Goal: Task Accomplishment & Management: Manage account settings

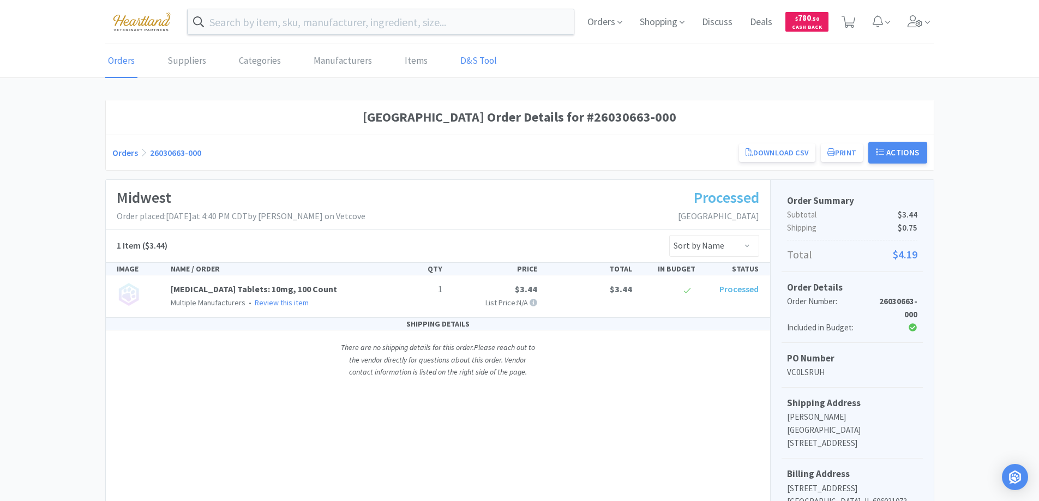
click at [478, 56] on link "D&S Tool" at bounding box center [479, 61] width 42 height 33
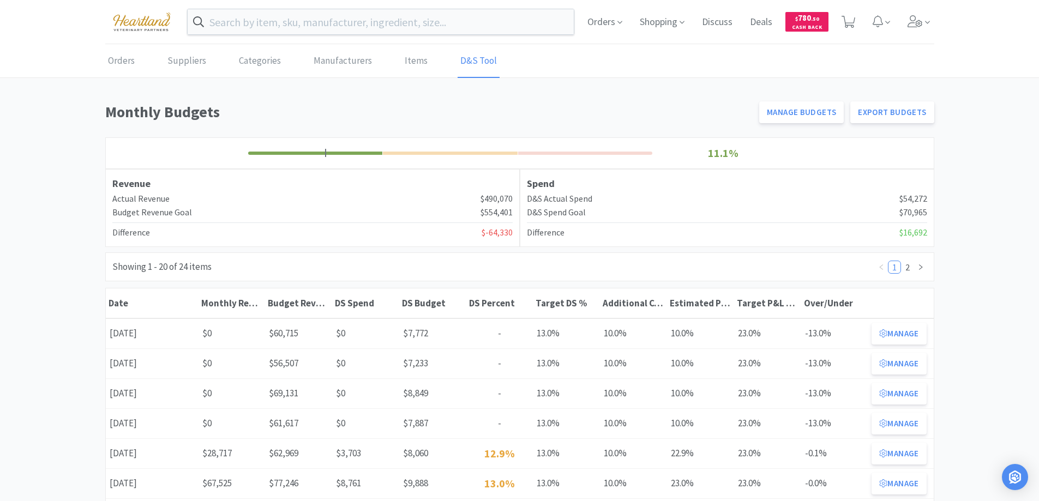
click at [904, 453] on button "Manage" at bounding box center [898, 454] width 55 height 22
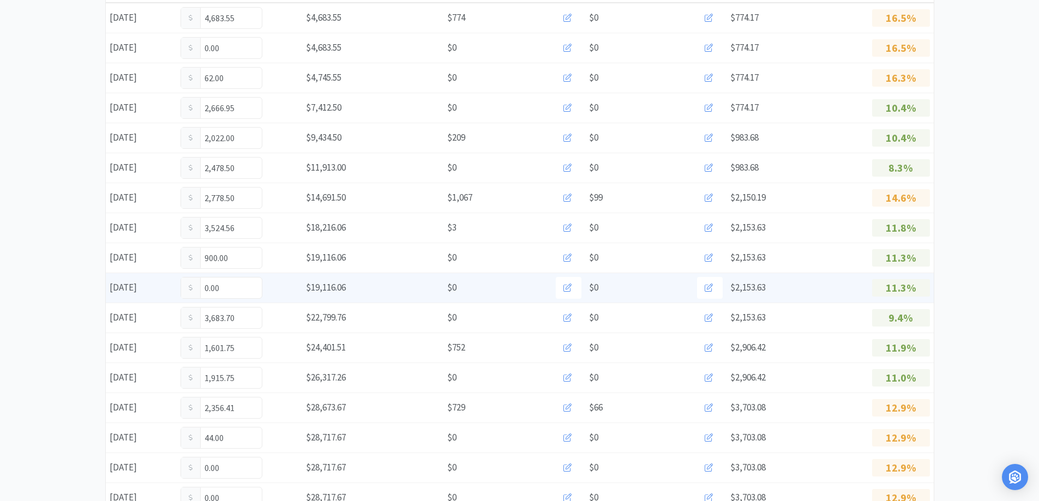
scroll to position [327, 0]
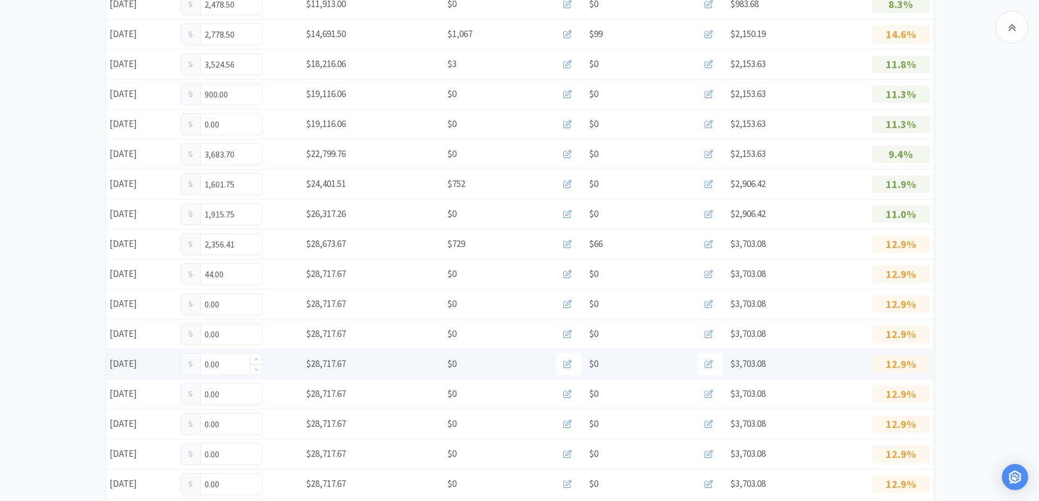
click at [232, 363] on input "0.00" at bounding box center [221, 364] width 81 height 21
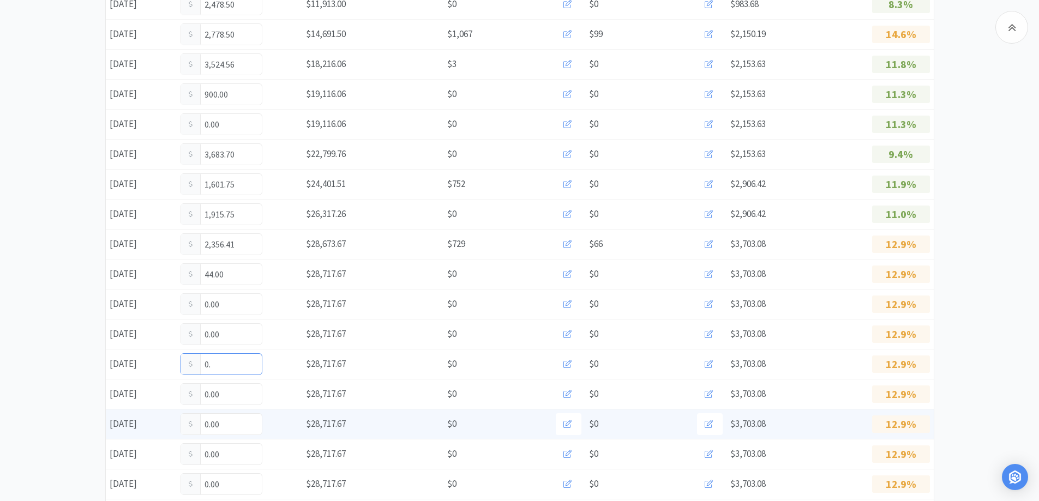
type input "0"
type input "9"
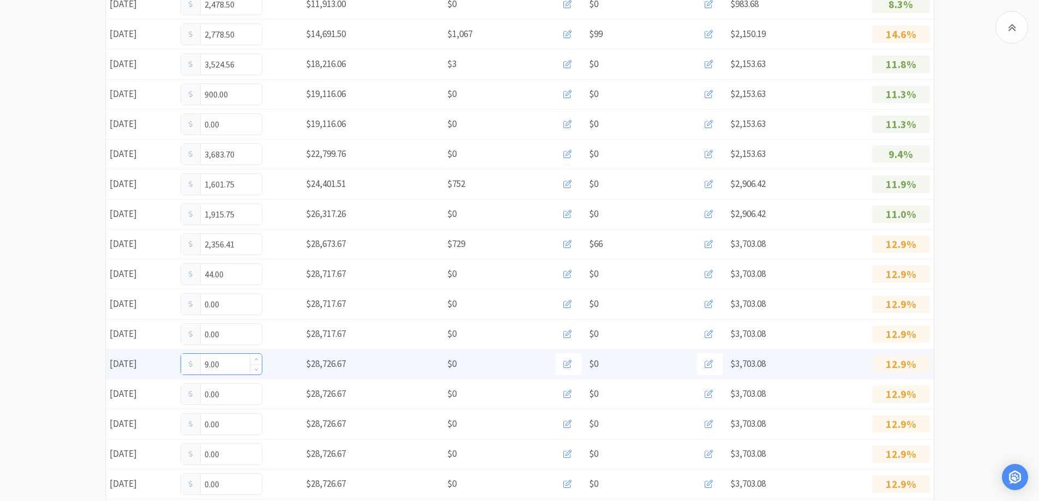
click at [230, 366] on input "9.00" at bounding box center [221, 364] width 81 height 21
type input "9"
type input "943.00"
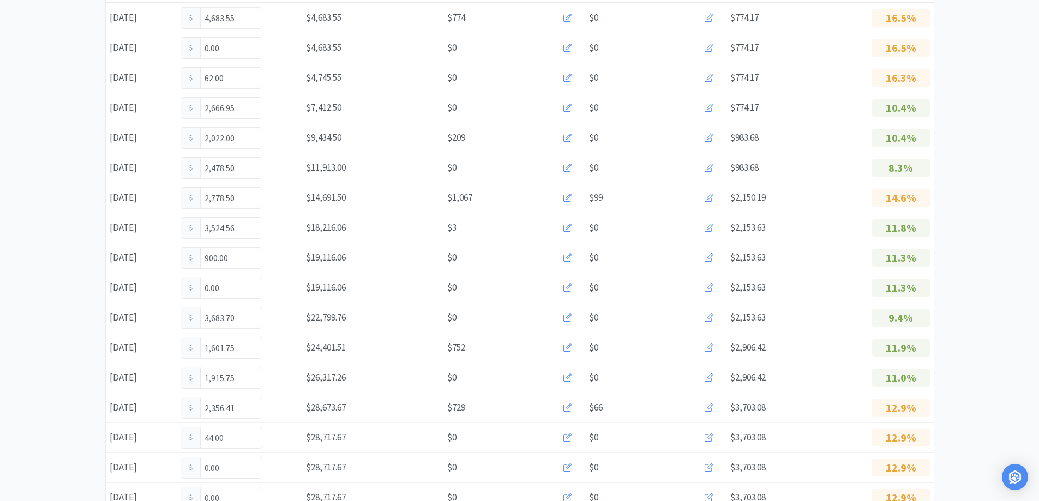
scroll to position [0, 0]
